Goal: Task Accomplishment & Management: Manage account settings

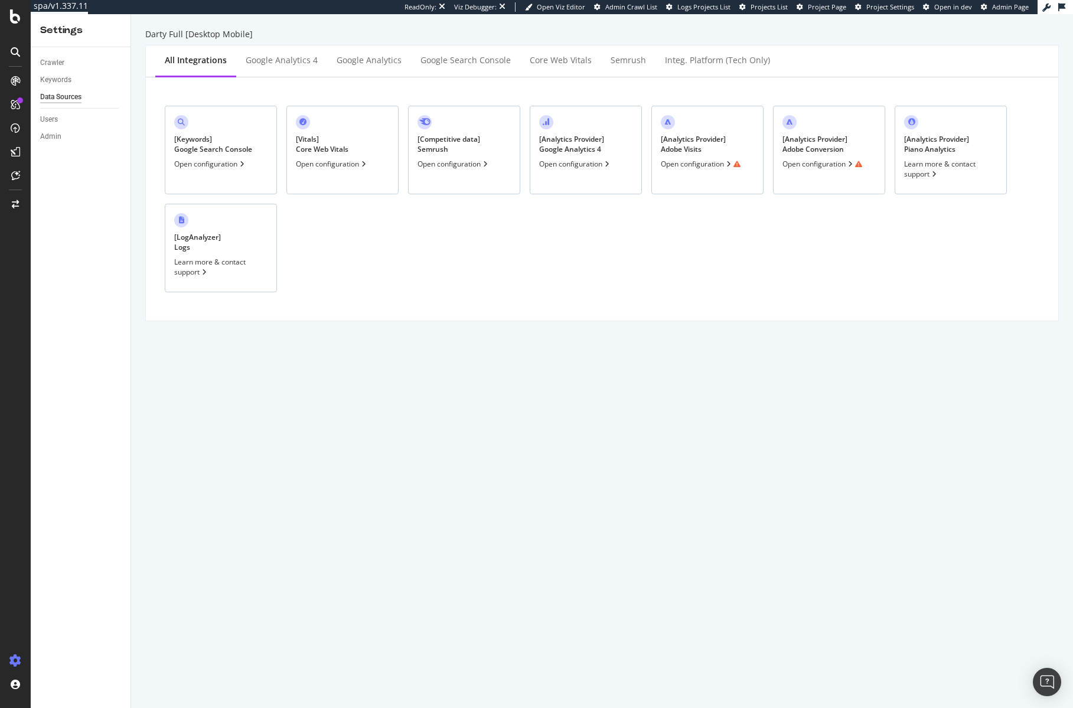
click at [741, 139] on div "[ Analytics Provider ] Adobe Visits Open configuration" at bounding box center [707, 150] width 112 height 89
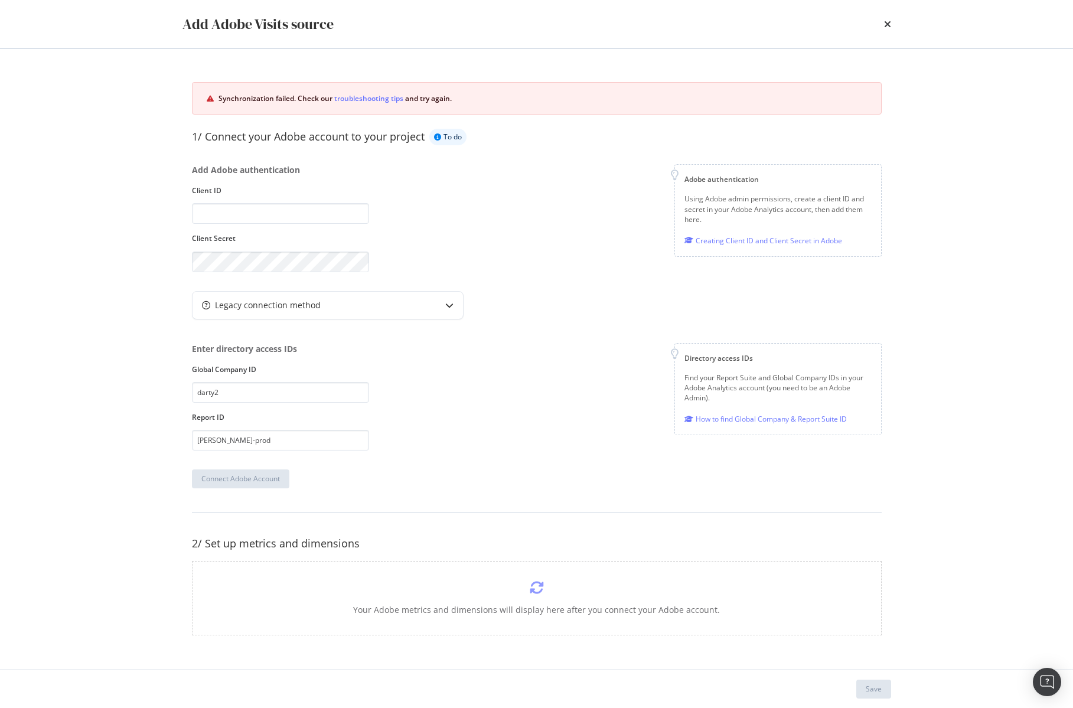
click at [882, 24] on div "Add Adobe Visits source" at bounding box center [536, 24] width 708 height 20
click at [890, 24] on icon "times" at bounding box center [887, 23] width 7 height 9
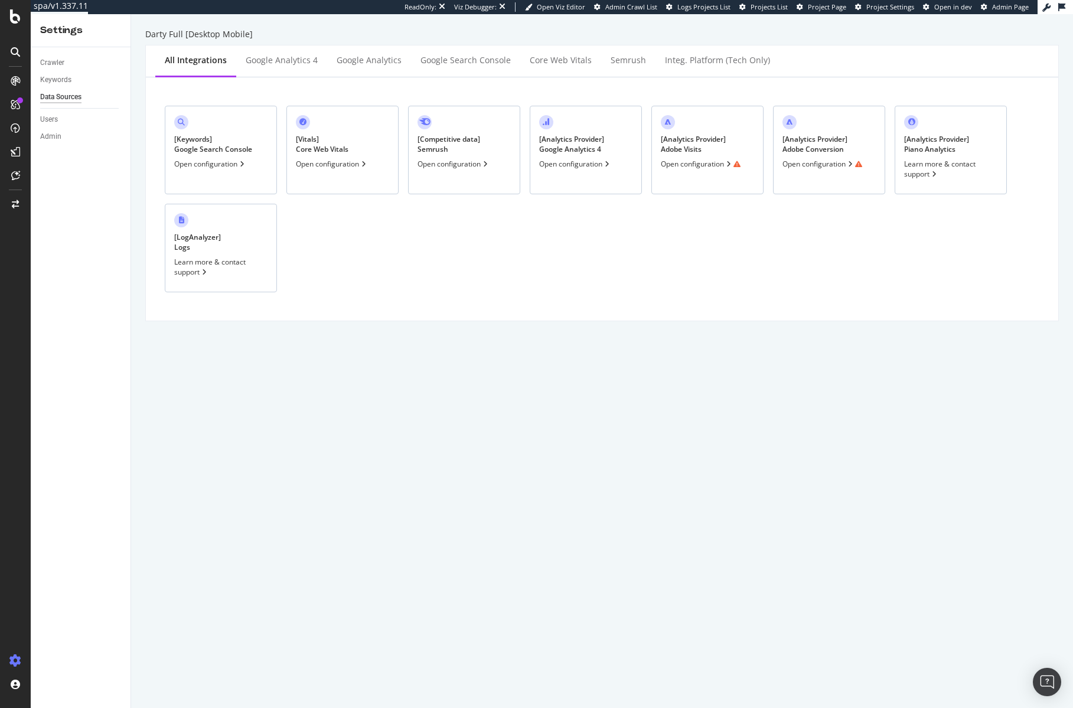
click at [845, 135] on div "[ Analytics Provider ] Adobe Conversion" at bounding box center [814, 144] width 65 height 20
